Goal: Information Seeking & Learning: Learn about a topic

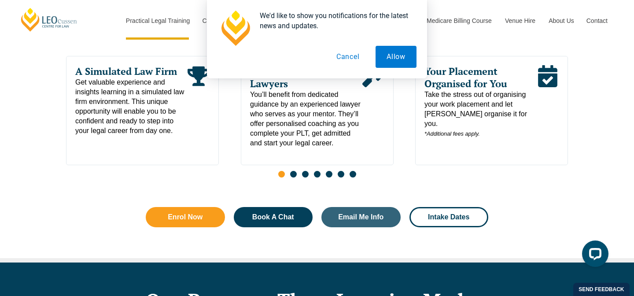
click at [342, 60] on button "Cancel" at bounding box center [347, 57] width 45 height 22
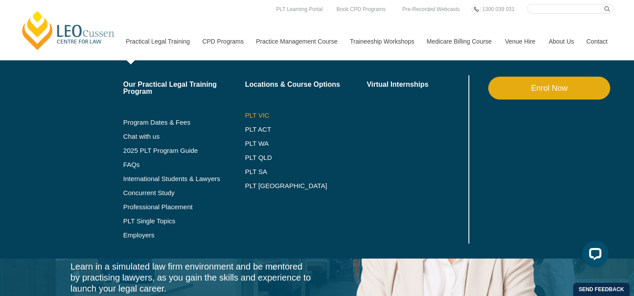
click at [250, 114] on link "PLT VIC" at bounding box center [306, 115] width 122 height 7
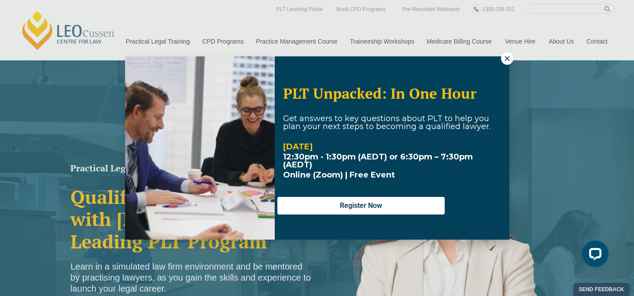
click at [506, 58] on icon at bounding box center [507, 59] width 8 height 8
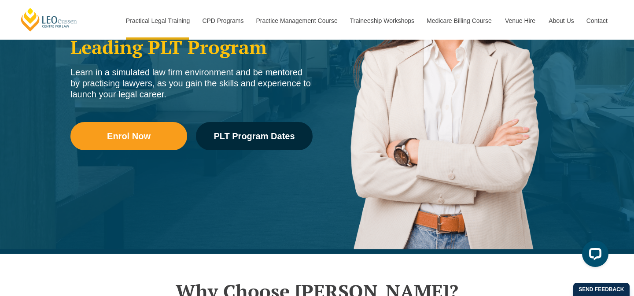
scroll to position [191, 0]
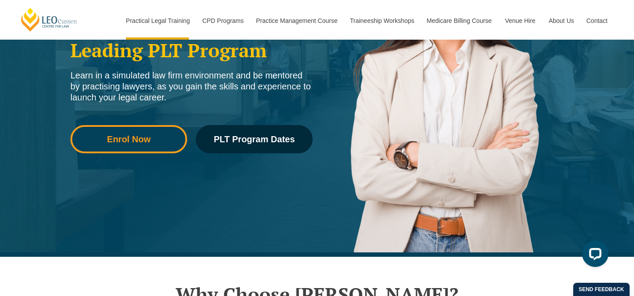
click at [137, 140] on span "Enrol Now" at bounding box center [129, 139] width 44 height 9
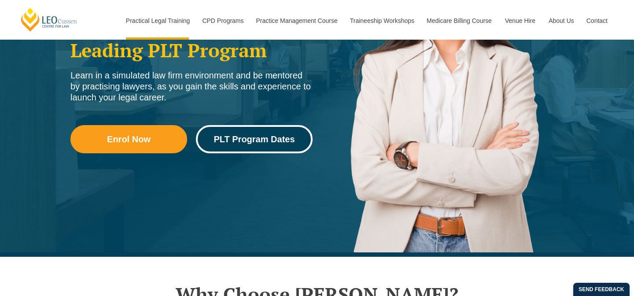
click at [239, 141] on span "PLT Program Dates" at bounding box center [253, 139] width 81 height 9
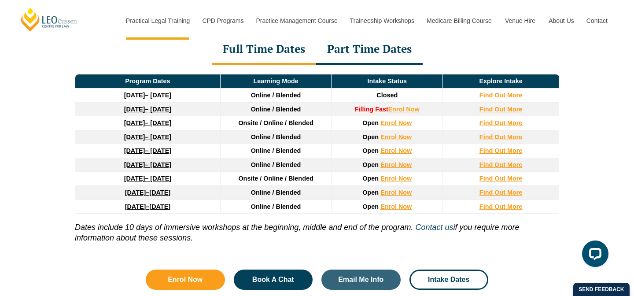
scroll to position [1220, 0]
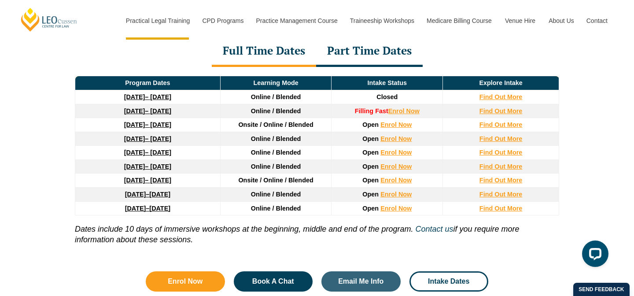
click at [259, 52] on div "Full Time Dates" at bounding box center [264, 51] width 104 height 31
click at [365, 55] on div "Part Time Dates" at bounding box center [369, 51] width 107 height 31
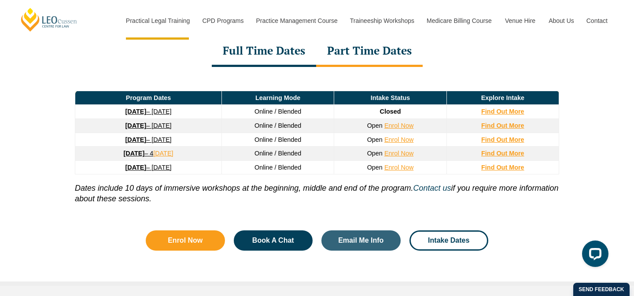
click at [275, 52] on div "Full Time Dates" at bounding box center [264, 51] width 104 height 31
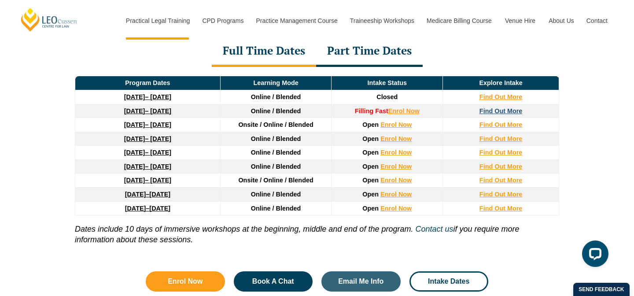
click at [507, 112] on strong "Find Out More" at bounding box center [500, 110] width 43 height 7
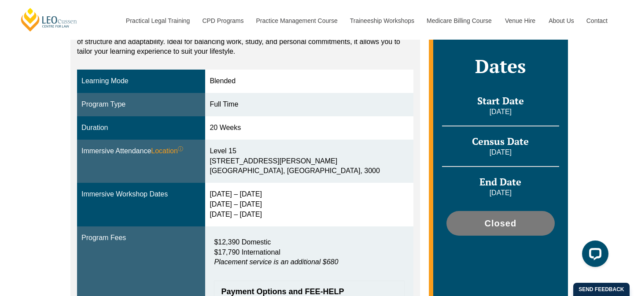
scroll to position [145, 0]
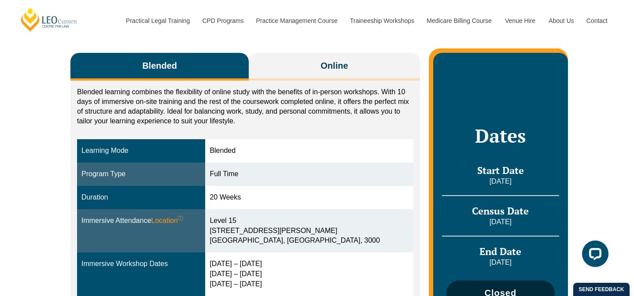
click at [482, 287] on link "Closed" at bounding box center [500, 292] width 108 height 25
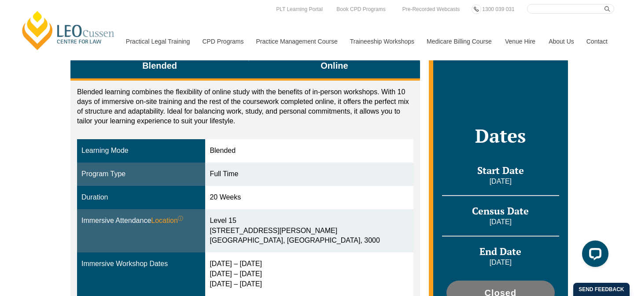
click at [316, 67] on button "Online" at bounding box center [334, 67] width 171 height 28
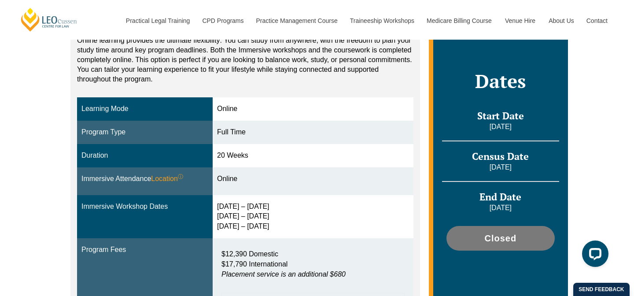
scroll to position [198, 0]
